Goal: Task Accomplishment & Management: Manage account settings

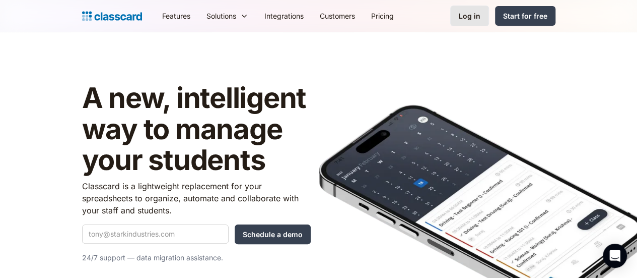
click at [481, 18] on div "Log in" at bounding box center [470, 16] width 22 height 11
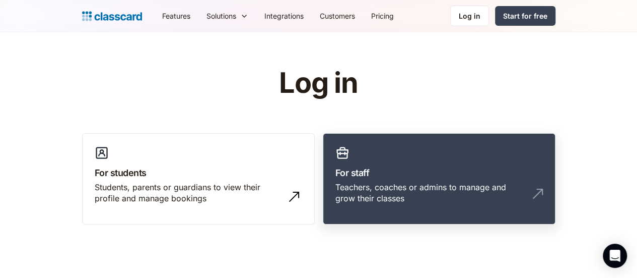
click at [445, 164] on link "For staff Teachers, coaches or admins to manage and grow their classes" at bounding box center [439, 179] width 233 height 92
